Goal: Navigation & Orientation: Find specific page/section

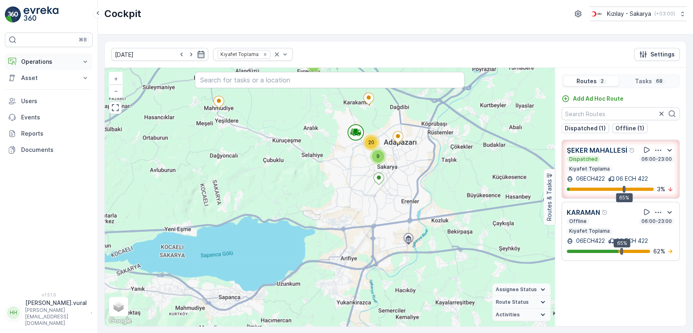
click at [53, 65] on p "Operations" at bounding box center [48, 62] width 55 height 8
click at [47, 108] on link "Cockpit" at bounding box center [54, 109] width 75 height 11
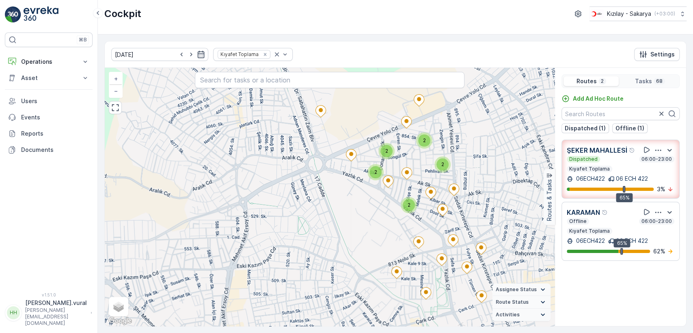
drag, startPoint x: 341, startPoint y: 172, endPoint x: 305, endPoint y: 226, distance: 64.4
click at [305, 226] on div "2 2 2 2 2 + − Satellite Roadmap Terrain Hybrid Leaflet Keyboard shortcuts Map D…" at bounding box center [330, 197] width 450 height 258
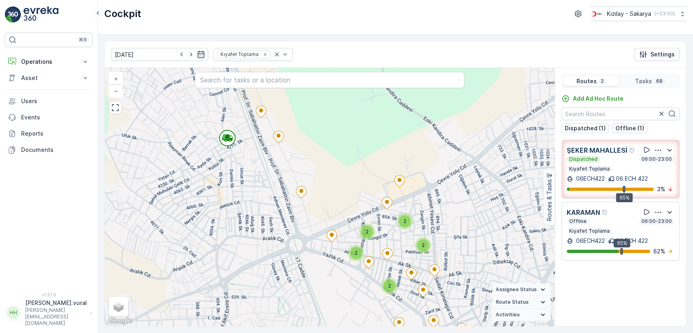
drag, startPoint x: 231, startPoint y: 130, endPoint x: 247, endPoint y: 158, distance: 32.5
click at [247, 158] on div "2 2 2 2 2 + − Satellite Roadmap Terrain Hybrid Leaflet Keyboard shortcuts Map D…" at bounding box center [330, 197] width 450 height 258
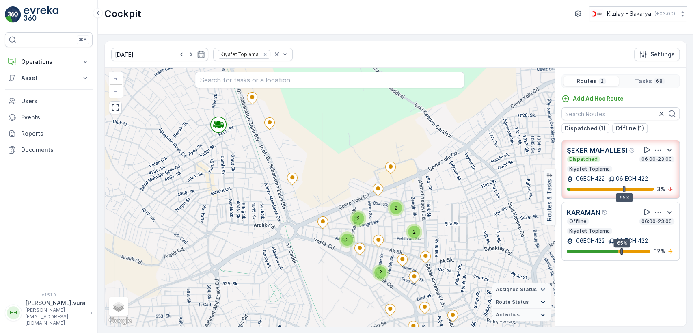
drag, startPoint x: 316, startPoint y: 180, endPoint x: 288, endPoint y: 136, distance: 52.6
click at [288, 139] on div "2 2 2 2 2 + − Satellite Roadmap Terrain Hybrid Leaflet Keyboard shortcuts Map D…" at bounding box center [330, 197] width 450 height 258
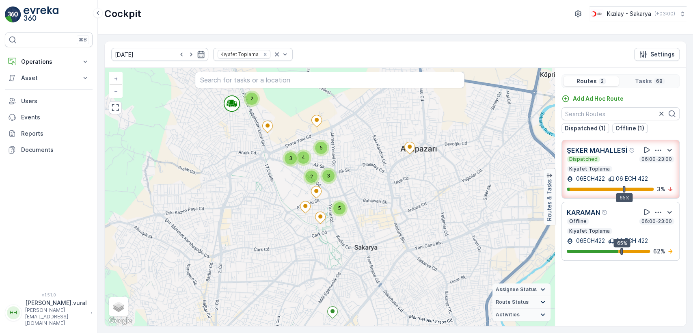
drag, startPoint x: 283, startPoint y: 195, endPoint x: 249, endPoint y: 175, distance: 38.9
click at [250, 177] on div "2 5 4 3 2 3 5 3 2 3 2 2 3 3 + − Satellite Roadmap Terrain Hybrid Leaflet Keyboa…" at bounding box center [330, 197] width 450 height 258
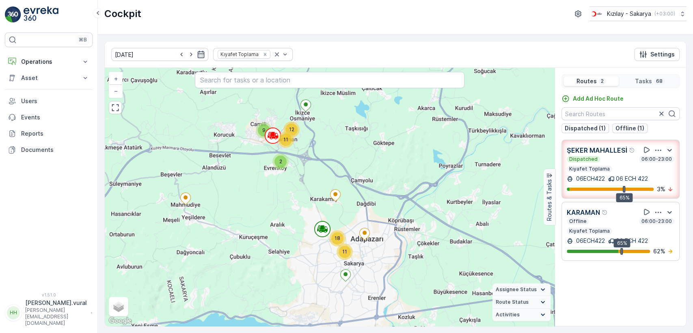
drag, startPoint x: 233, startPoint y: 142, endPoint x: 253, endPoint y: 206, distance: 66.7
click at [253, 203] on div "18 11 9 12 11 2 + − Satellite Roadmap Terrain Hybrid Leaflet Keyboard shortcuts…" at bounding box center [330, 197] width 450 height 258
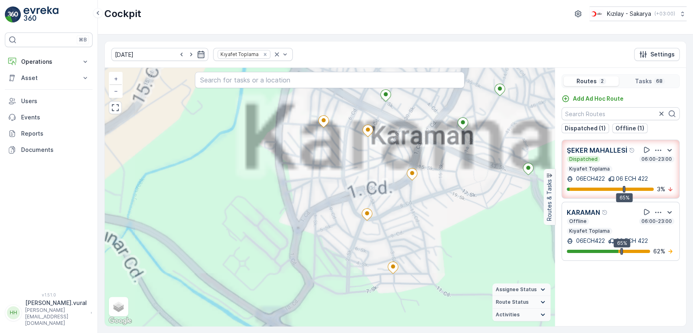
drag, startPoint x: 365, startPoint y: 167, endPoint x: 322, endPoint y: 238, distance: 84.0
click at [322, 238] on div "+ − Satellite Roadmap Terrain Hybrid Leaflet Keyboard shortcuts Map Data Map da…" at bounding box center [330, 197] width 450 height 258
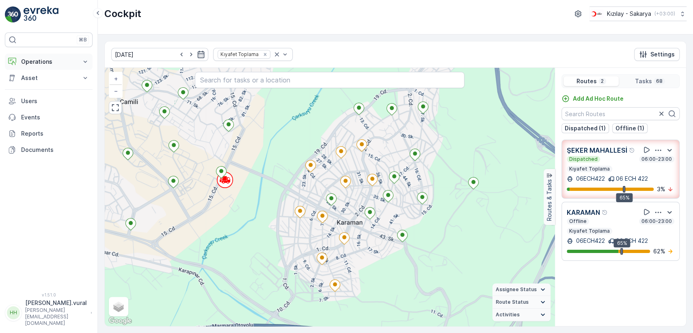
click at [56, 63] on p "Operations" at bounding box center [48, 62] width 55 height 8
